Goal: Task Accomplishment & Management: Manage account settings

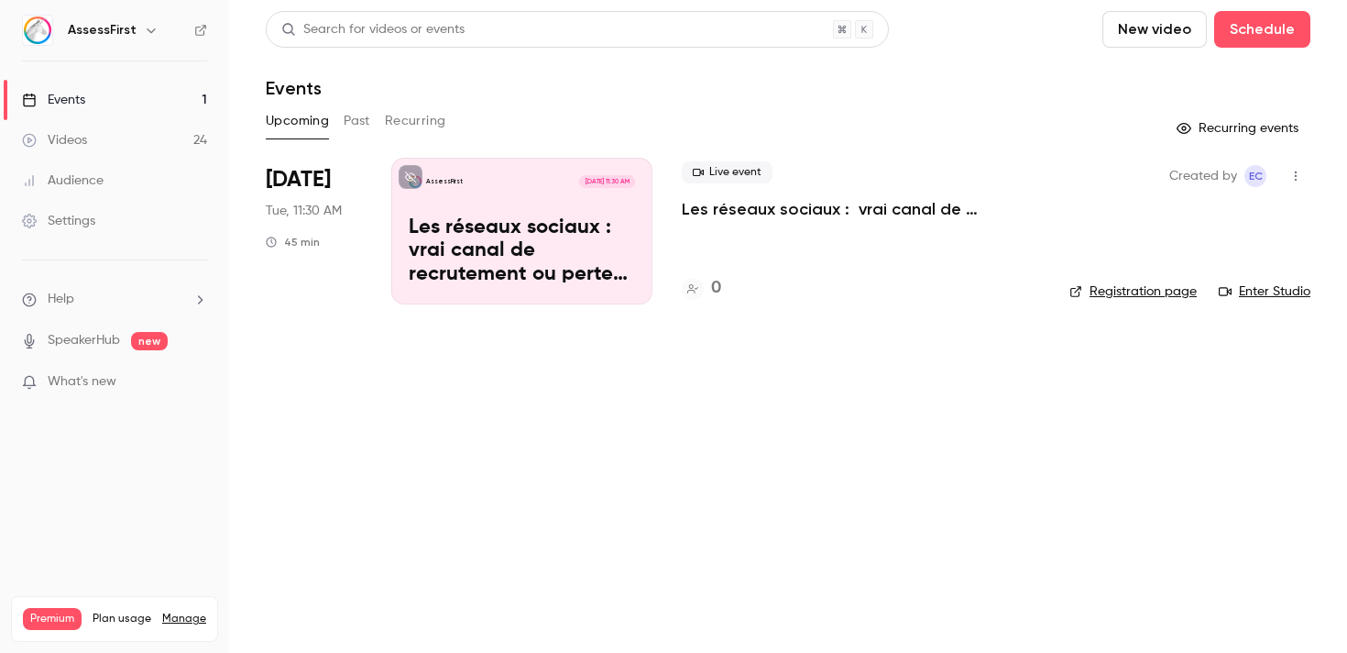
click at [148, 26] on icon "button" at bounding box center [151, 30] width 15 height 15
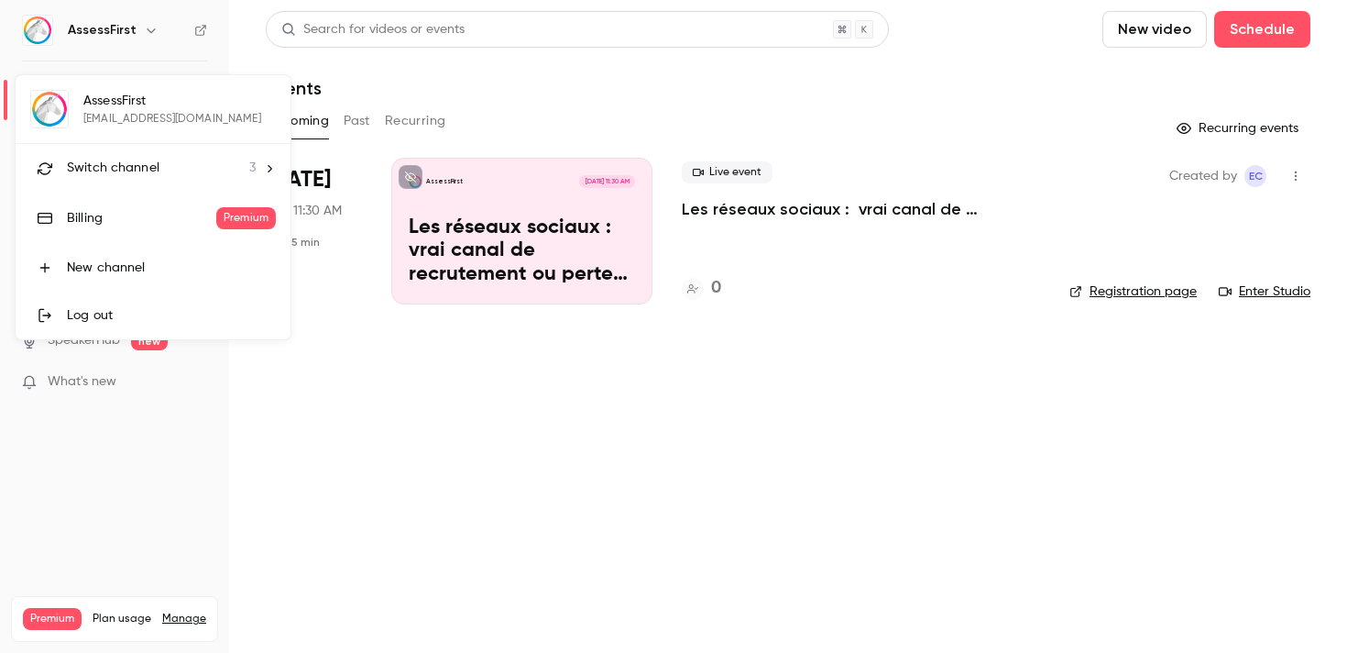
click at [122, 172] on span "Switch channel" at bounding box center [113, 168] width 93 height 19
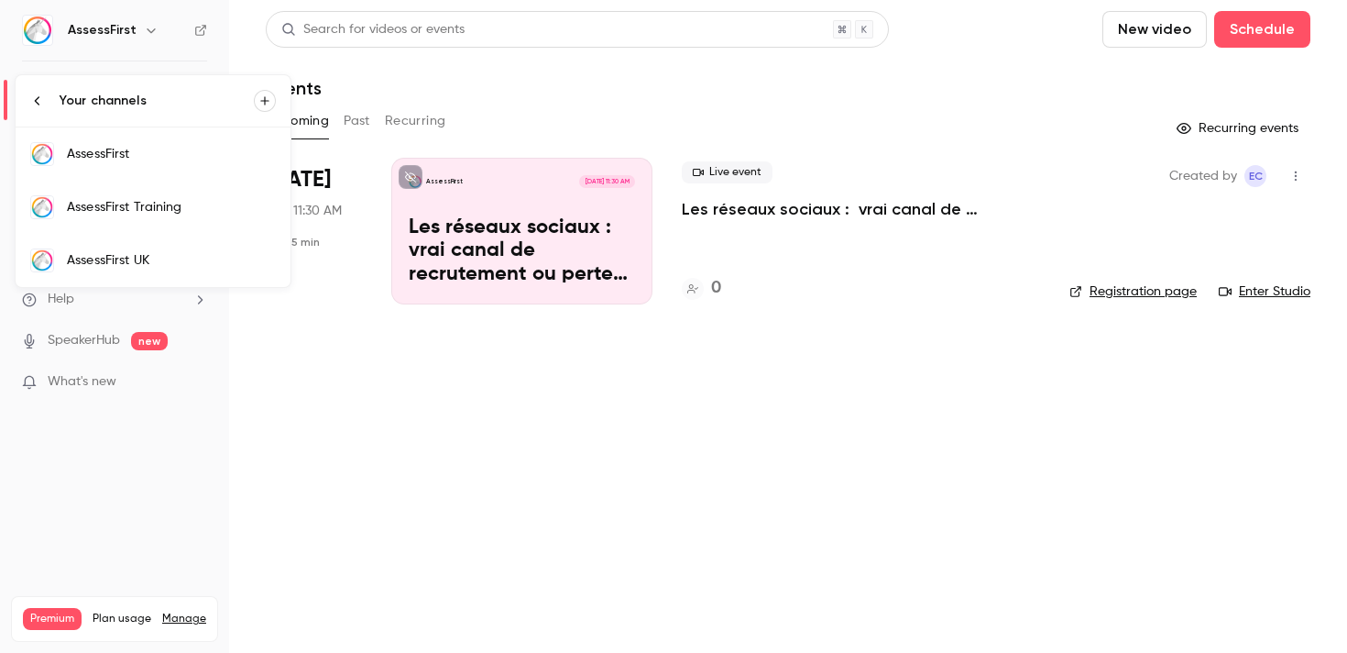
click at [129, 215] on div "AssessFirst Training" at bounding box center [171, 207] width 209 height 18
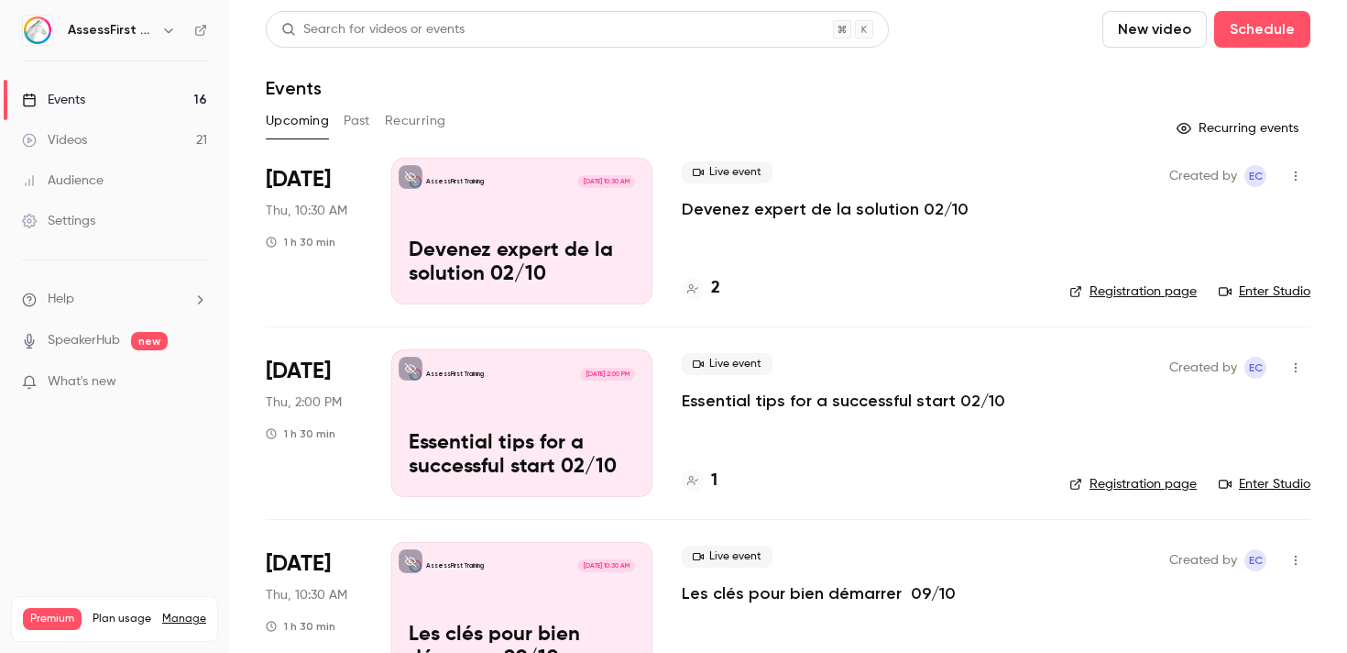
click at [718, 286] on h4 "2" at bounding box center [715, 288] width 9 height 25
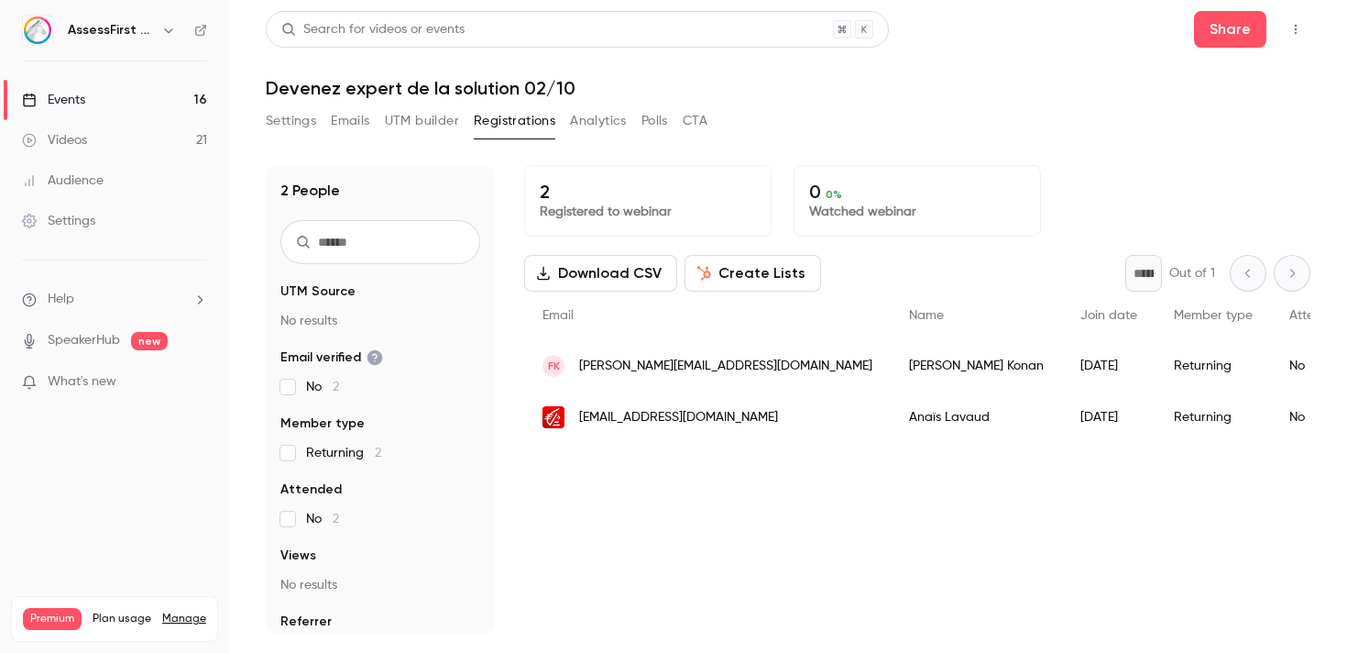
click at [270, 120] on button "Settings" at bounding box center [291, 120] width 50 height 29
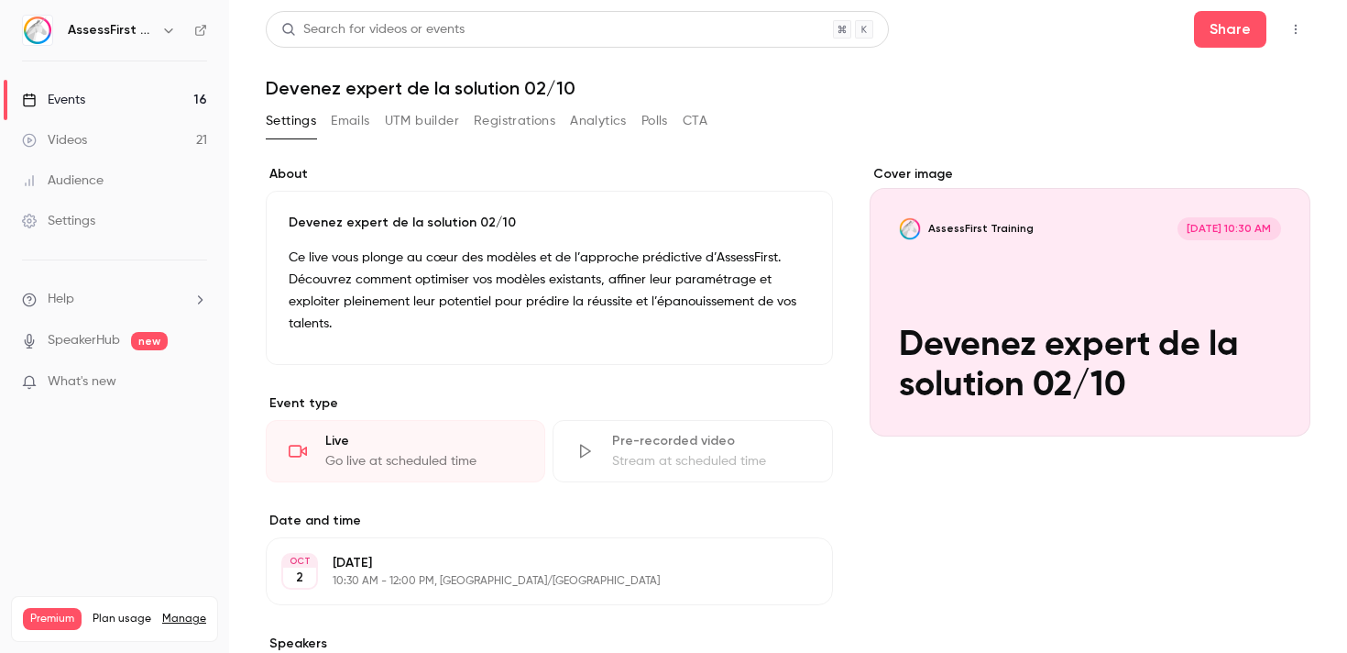
click at [1302, 28] on icon "button" at bounding box center [1296, 29] width 15 height 13
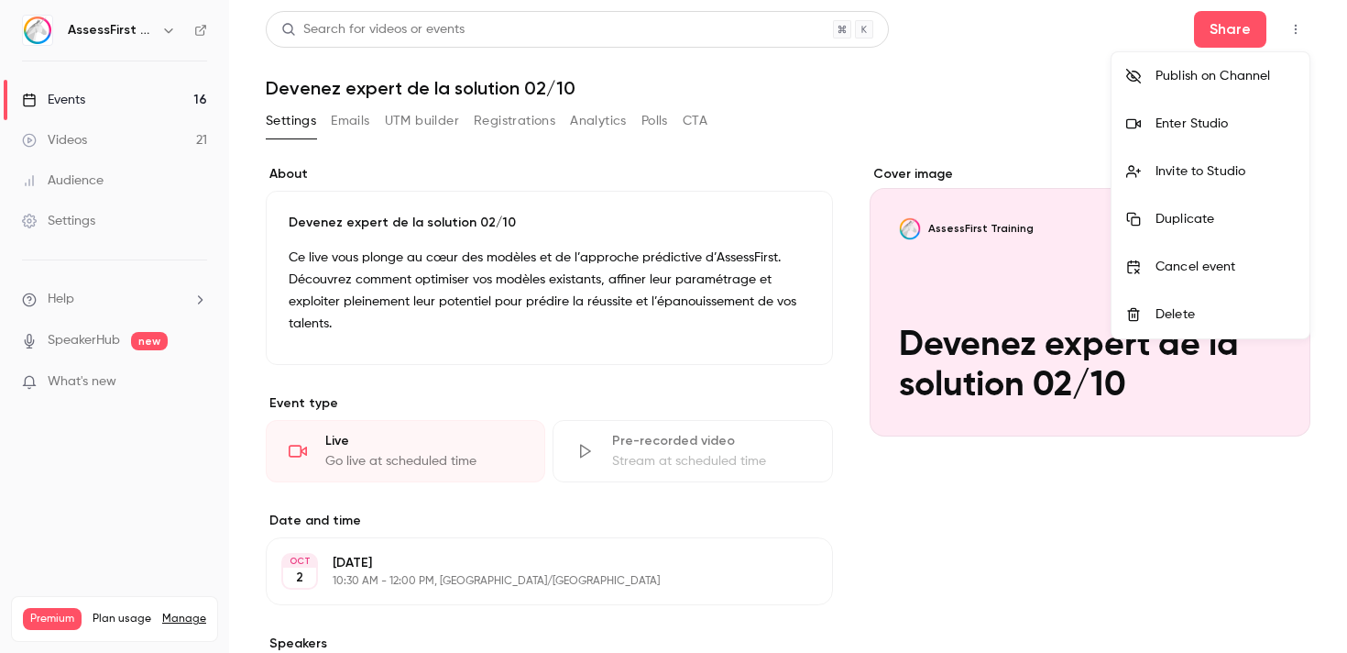
click at [1242, 122] on div "Enter Studio" at bounding box center [1225, 124] width 139 height 18
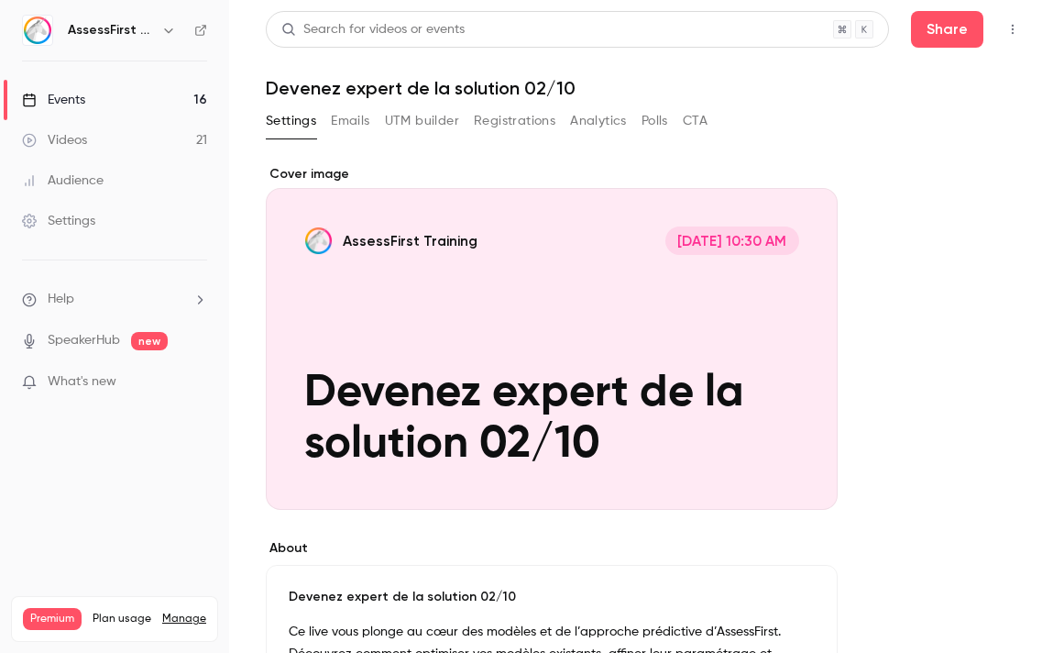
click at [1010, 27] on icon "button" at bounding box center [1013, 29] width 15 height 13
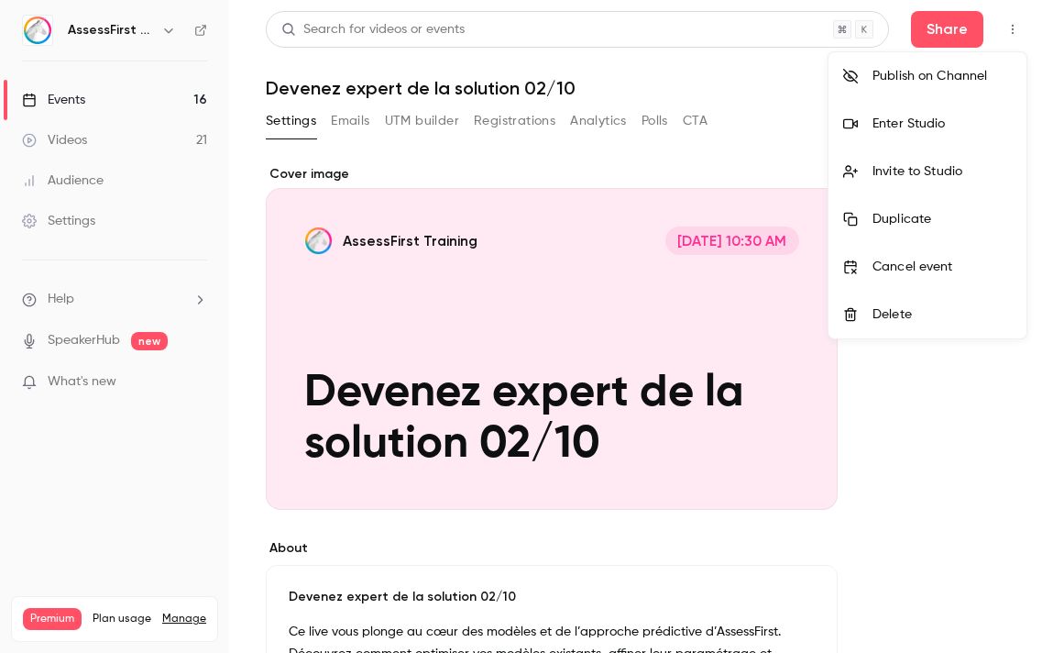
click at [936, 128] on div "Enter Studio" at bounding box center [942, 124] width 139 height 18
